Goal: Contribute content

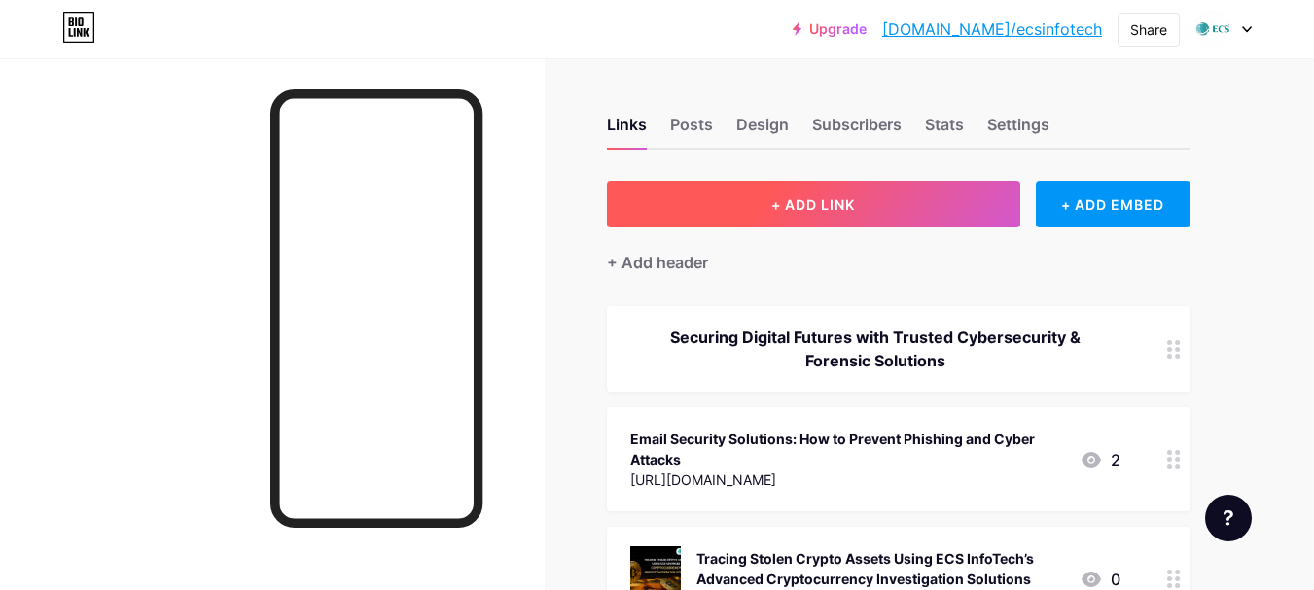
click at [811, 207] on span "+ ADD LINK" at bounding box center [813, 204] width 84 height 17
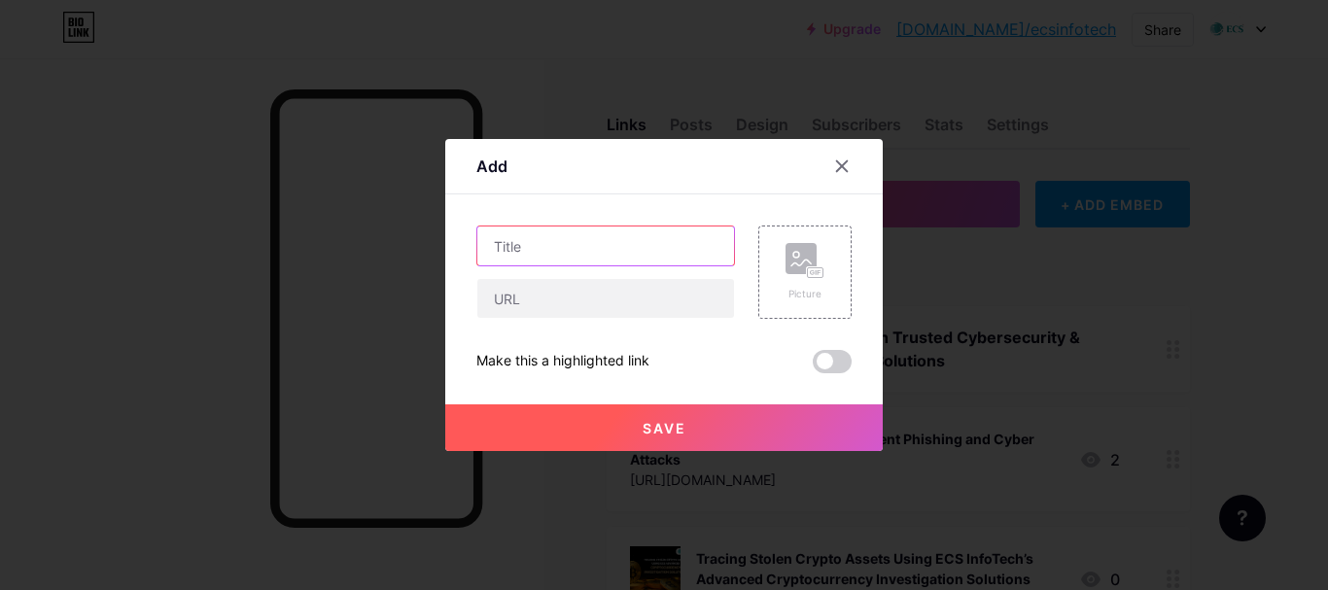
click at [536, 242] on input "text" at bounding box center [606, 246] width 257 height 39
paste input "Cyber Threat Intelligence Solutions: Strengthening Security with Smarter Insigh…"
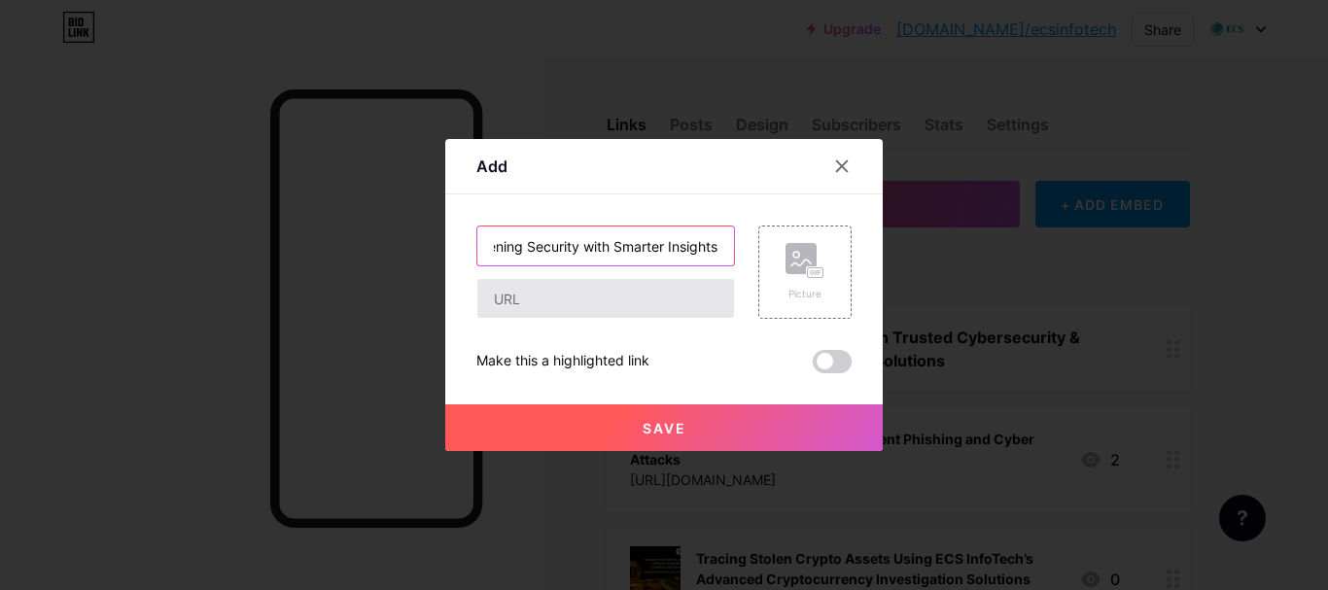
scroll to position [0, 299]
type input "Cyber Threat Intelligence Solutions: Strengthening Security with Smarter Insigh…"
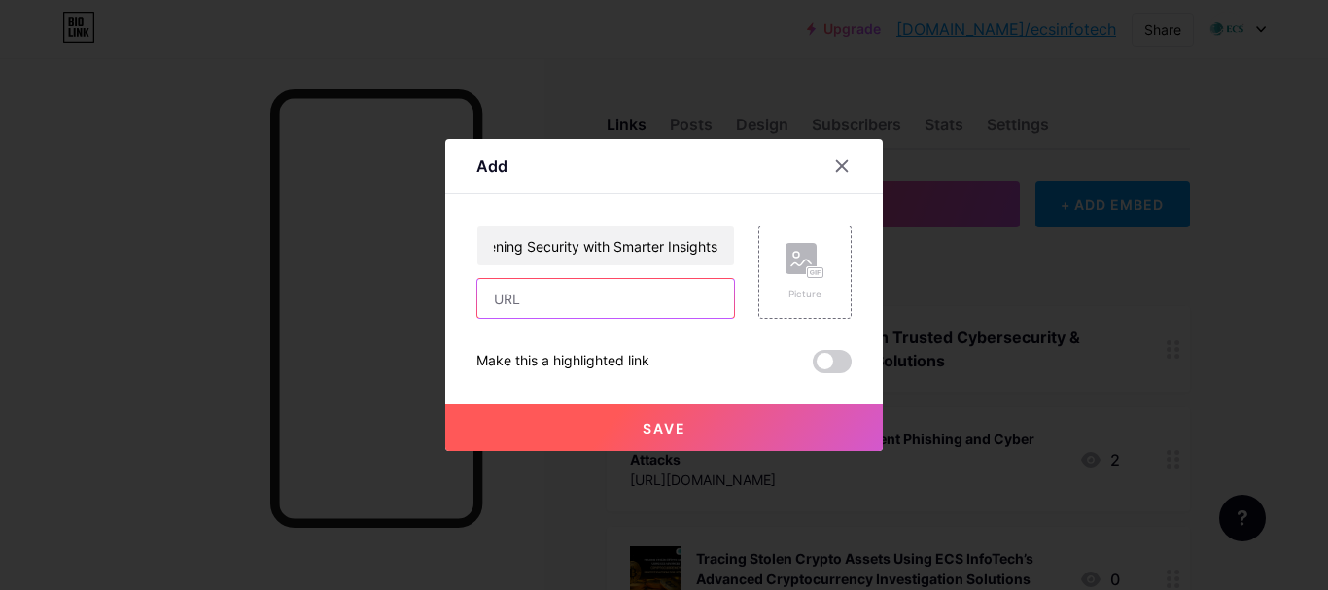
click at [527, 297] on input "text" at bounding box center [606, 298] width 257 height 39
click at [535, 291] on input "text" at bounding box center [606, 298] width 257 height 39
paste input "[URL][DOMAIN_NAME]"
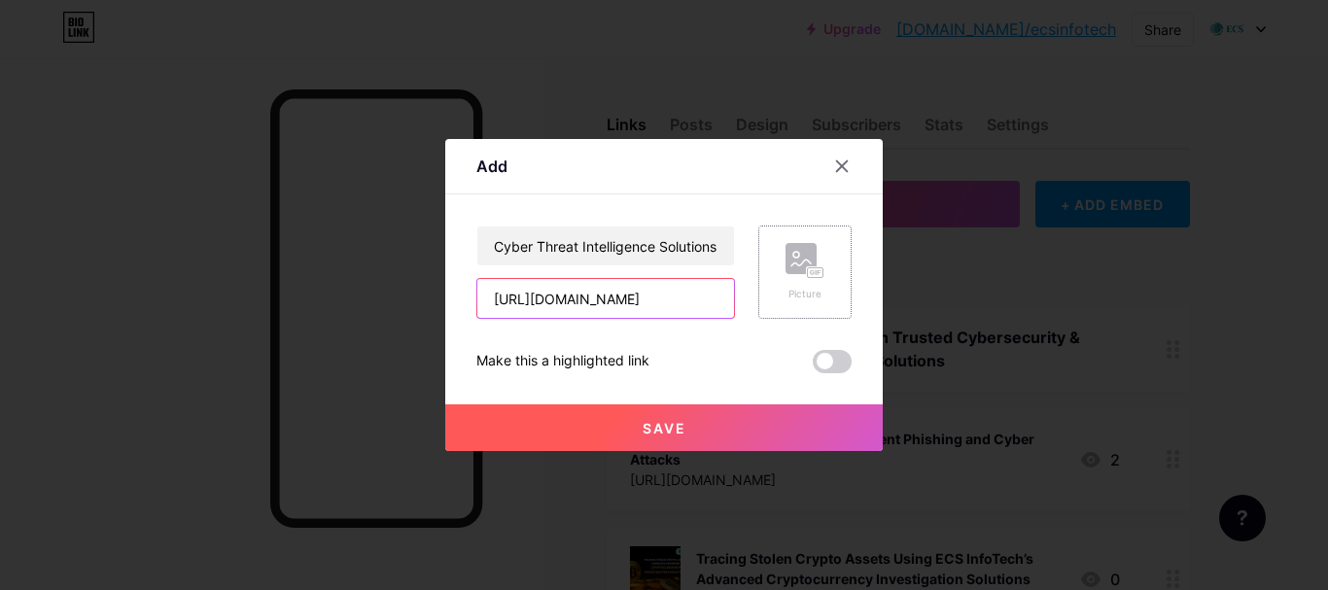
type input "[URL][DOMAIN_NAME]"
click at [823, 270] on rect at bounding box center [816, 273] width 16 height 10
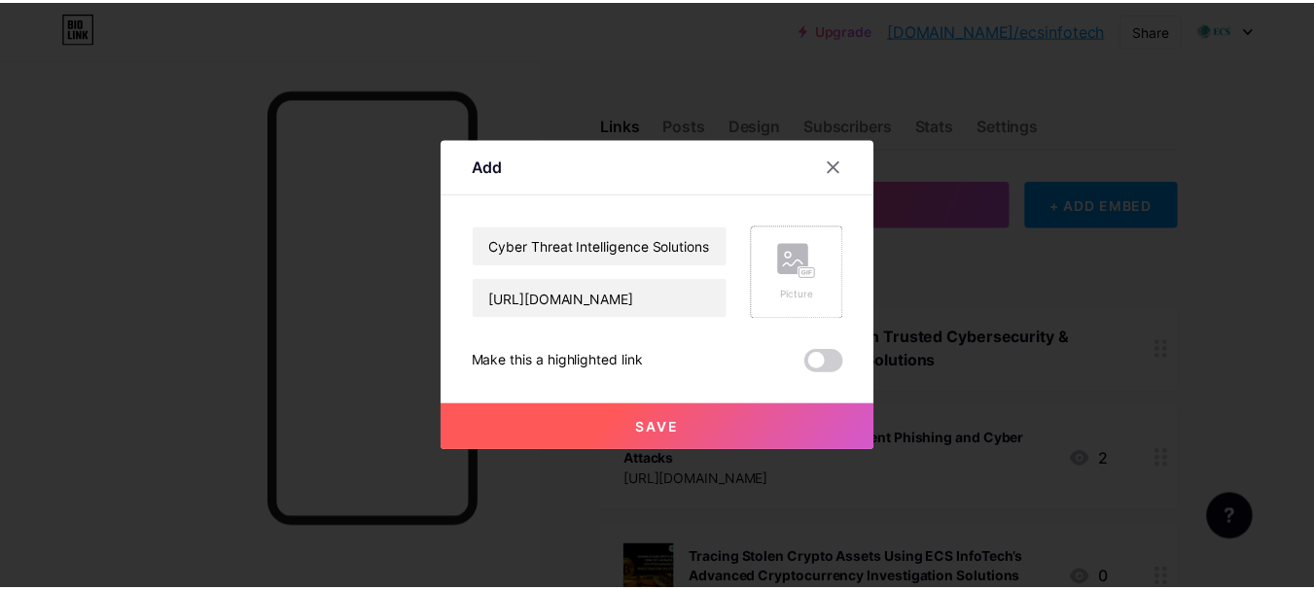
scroll to position [0, 0]
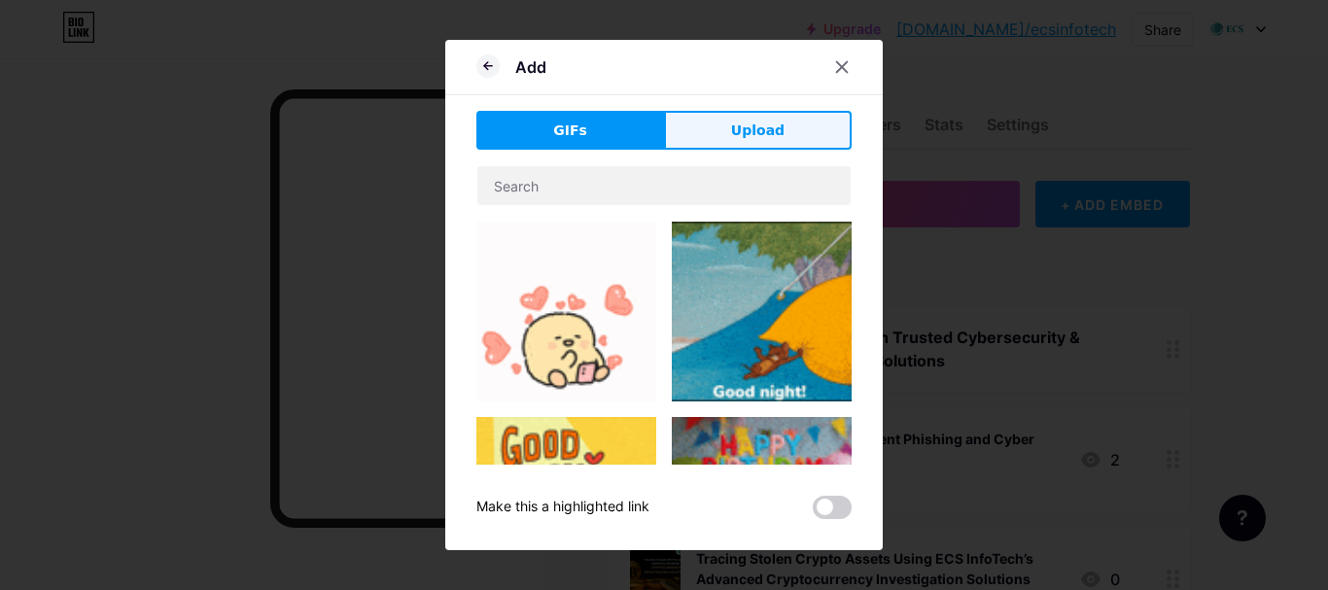
click at [760, 135] on span "Upload" at bounding box center [757, 131] width 53 height 20
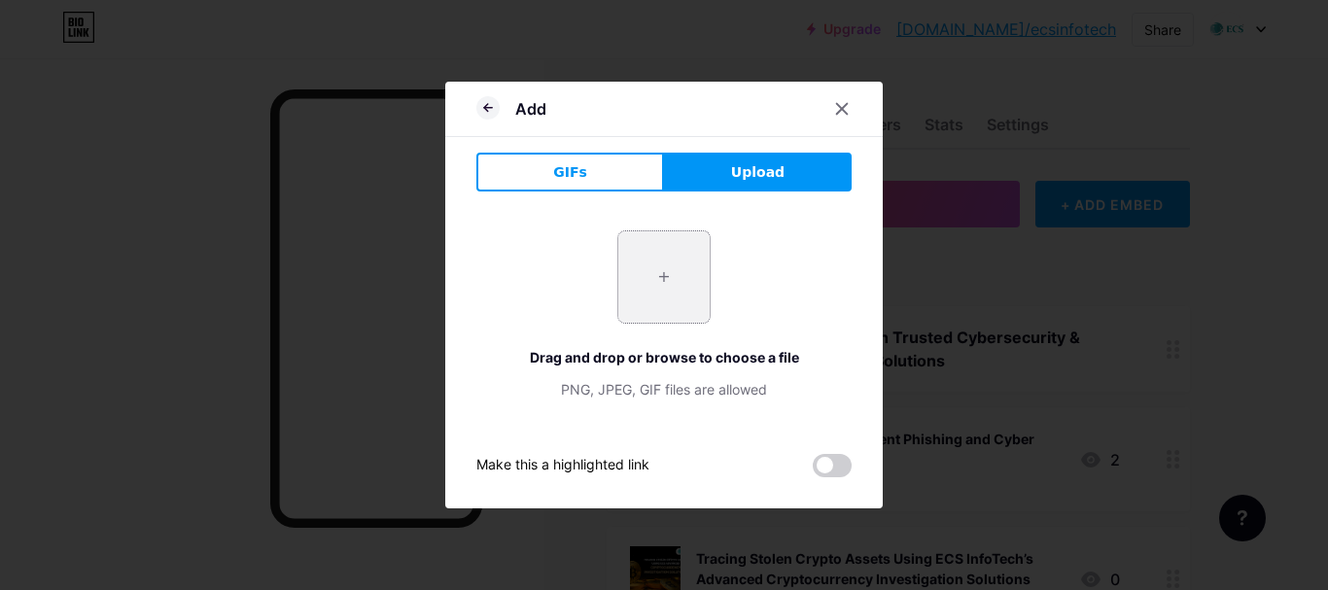
click at [656, 270] on input "file" at bounding box center [664, 276] width 91 height 91
type input "C:\fakepath\Cyber Threat Intelligence Solutions Strengthening Security with Sma…"
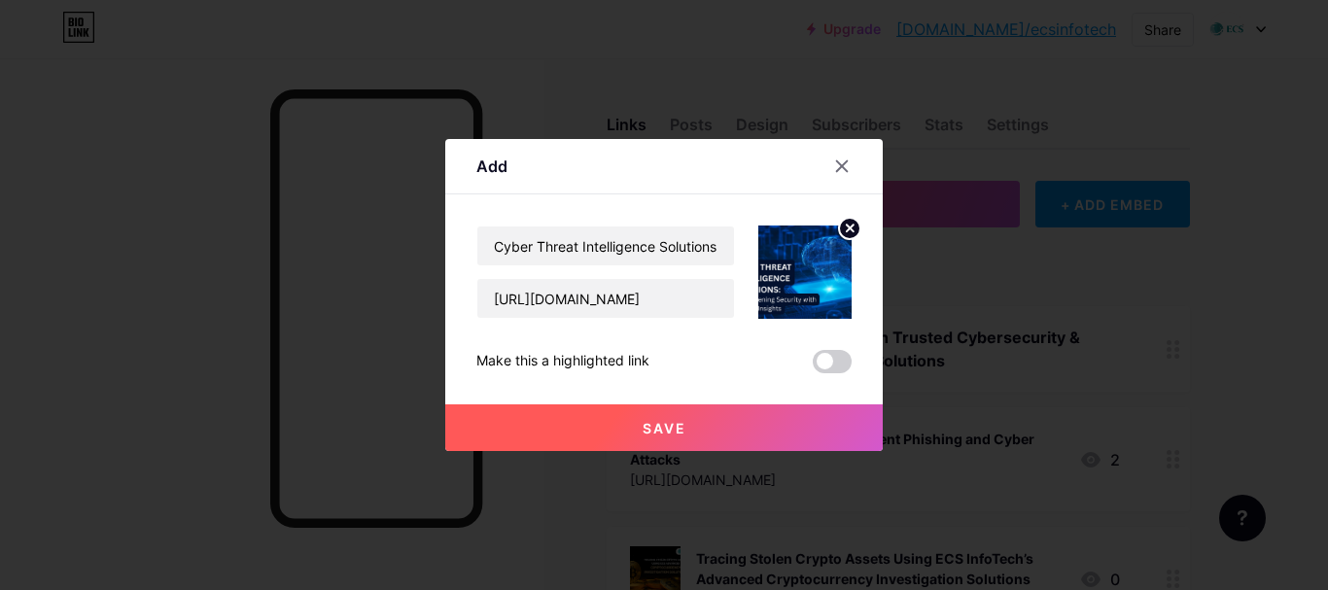
click at [659, 427] on span "Save" at bounding box center [665, 428] width 44 height 17
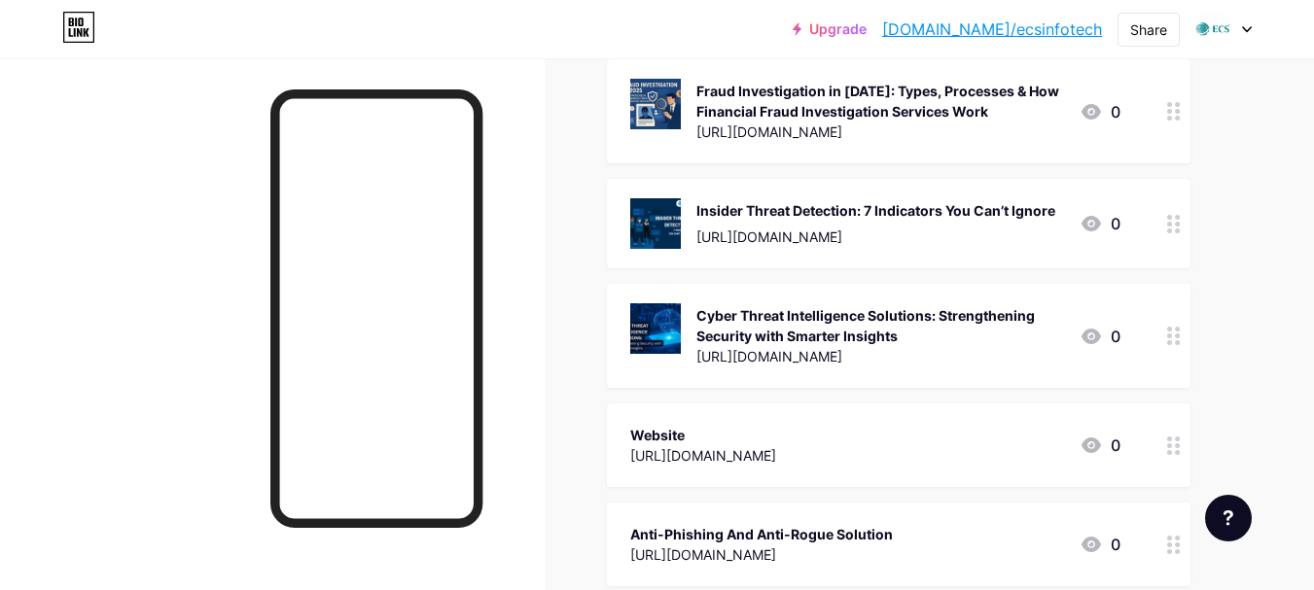
scroll to position [3209, 0]
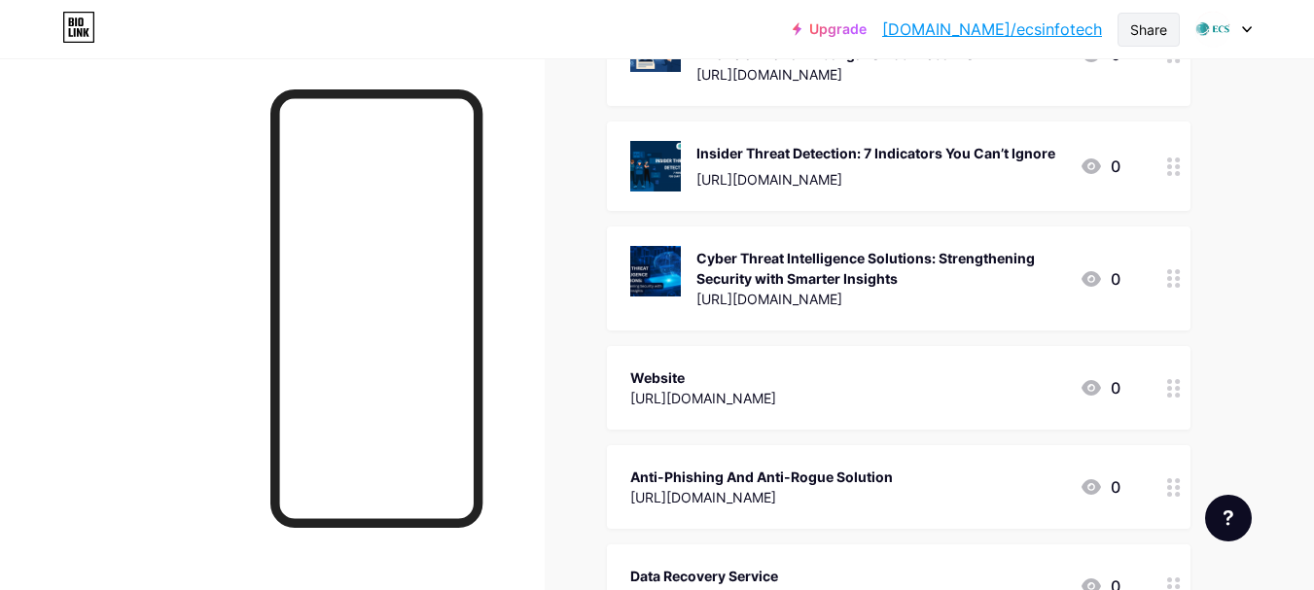
click at [1144, 34] on div "Share" at bounding box center [1148, 29] width 37 height 20
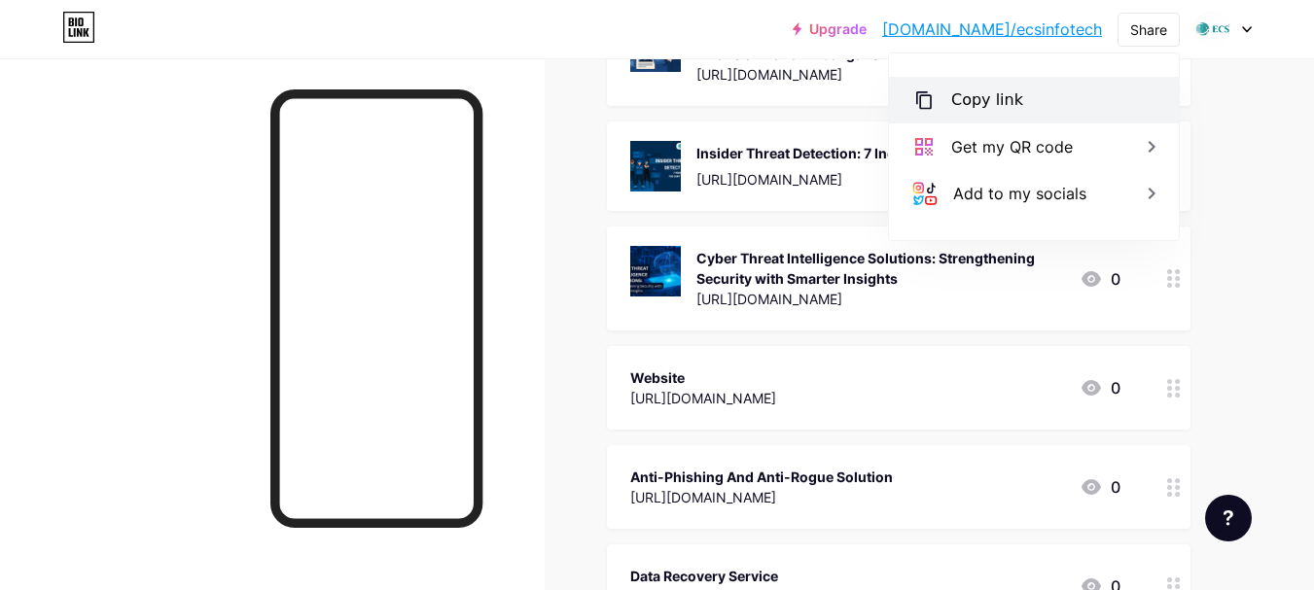
click at [1001, 107] on div "Copy link" at bounding box center [987, 100] width 72 height 23
